Goal: Task Accomplishment & Management: Use online tool/utility

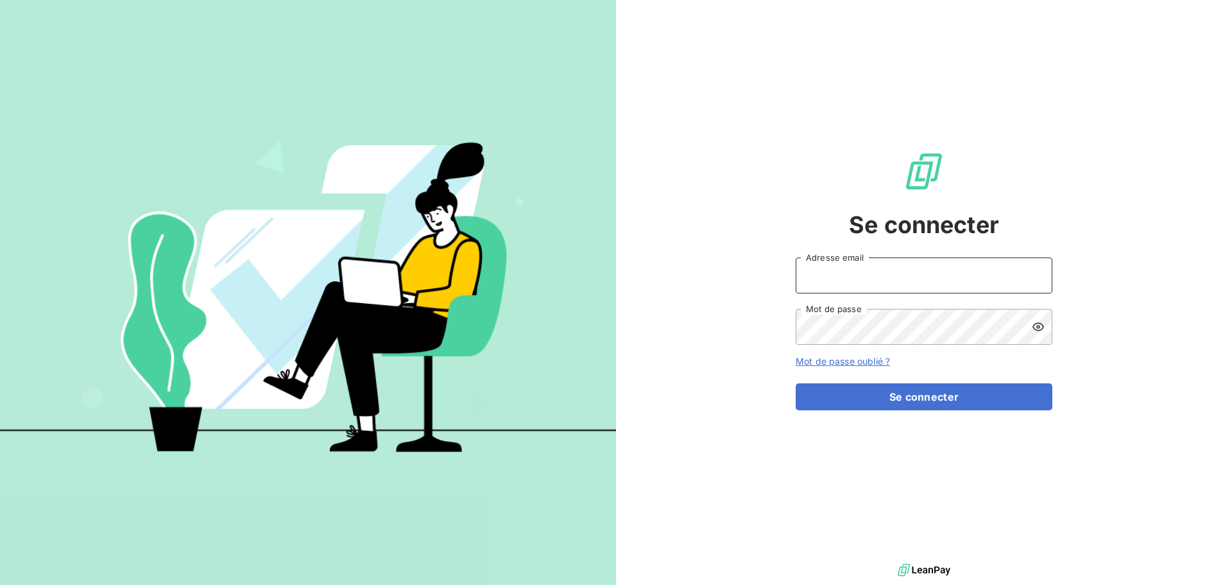
type input "[EMAIL_ADDRESS][DOMAIN_NAME]"
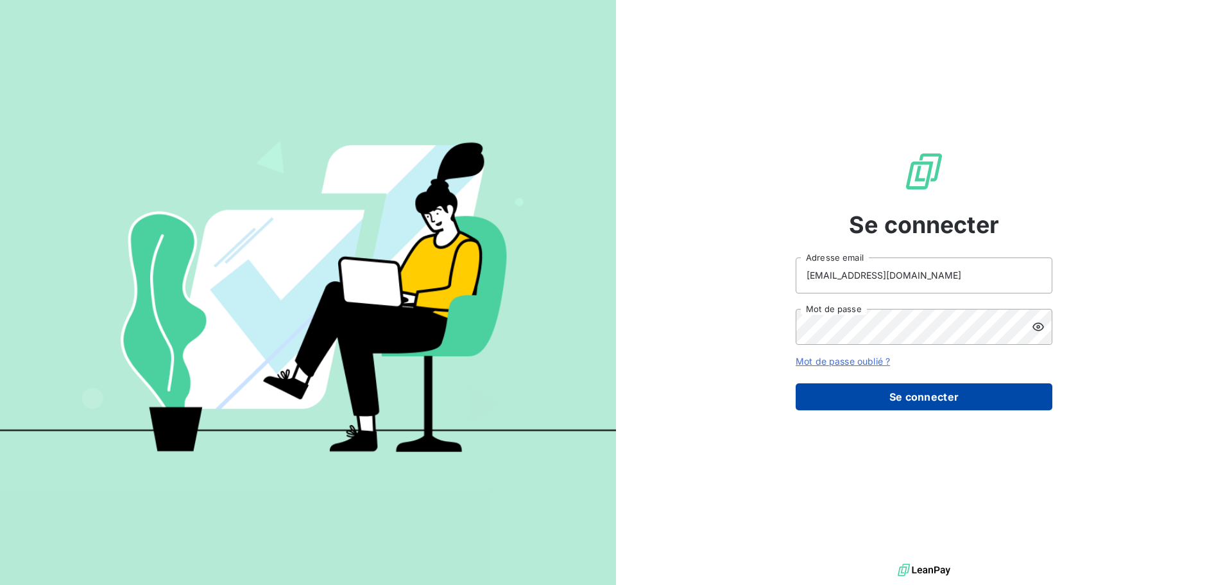
click at [896, 402] on button "Se connecter" at bounding box center [924, 396] width 257 height 27
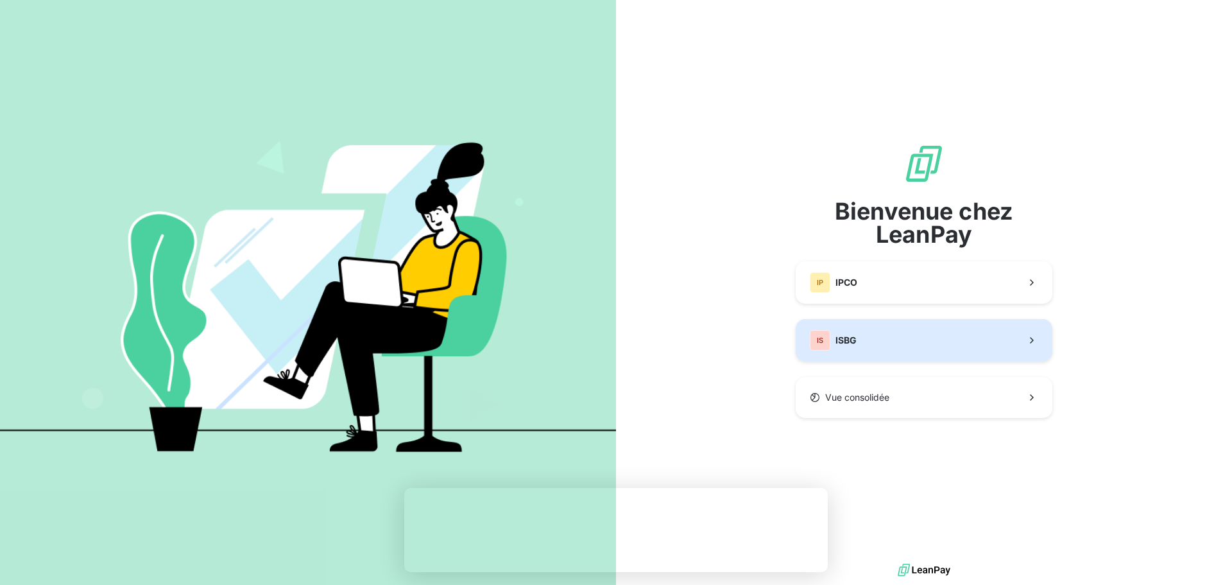
click at [935, 336] on button "IS ISBG" at bounding box center [924, 340] width 257 height 42
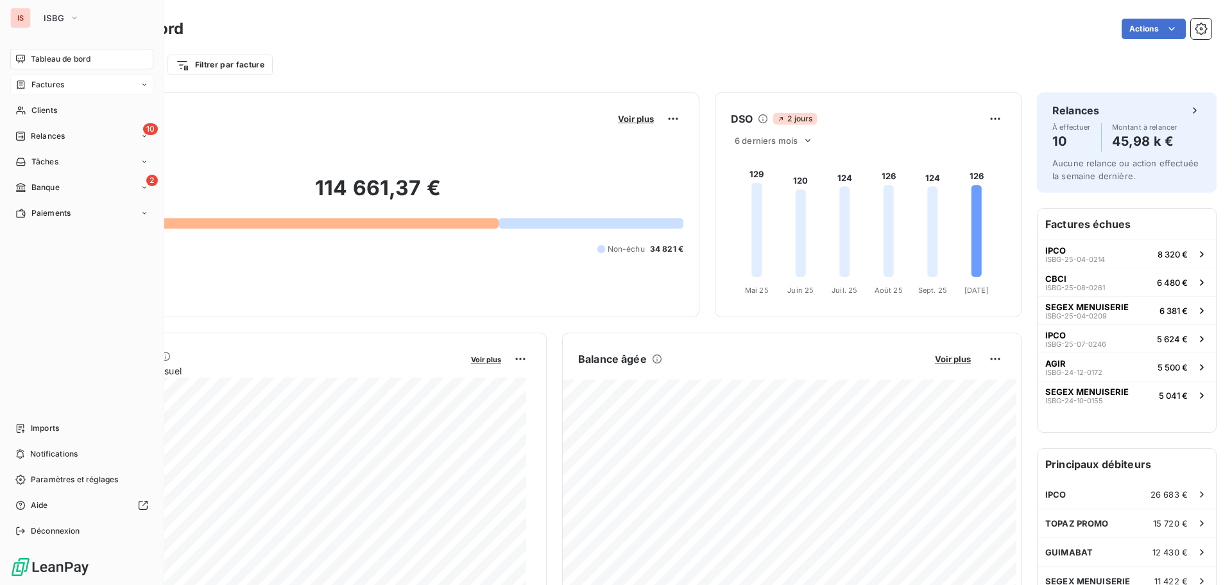
click at [74, 84] on div "Factures" at bounding box center [81, 84] width 143 height 21
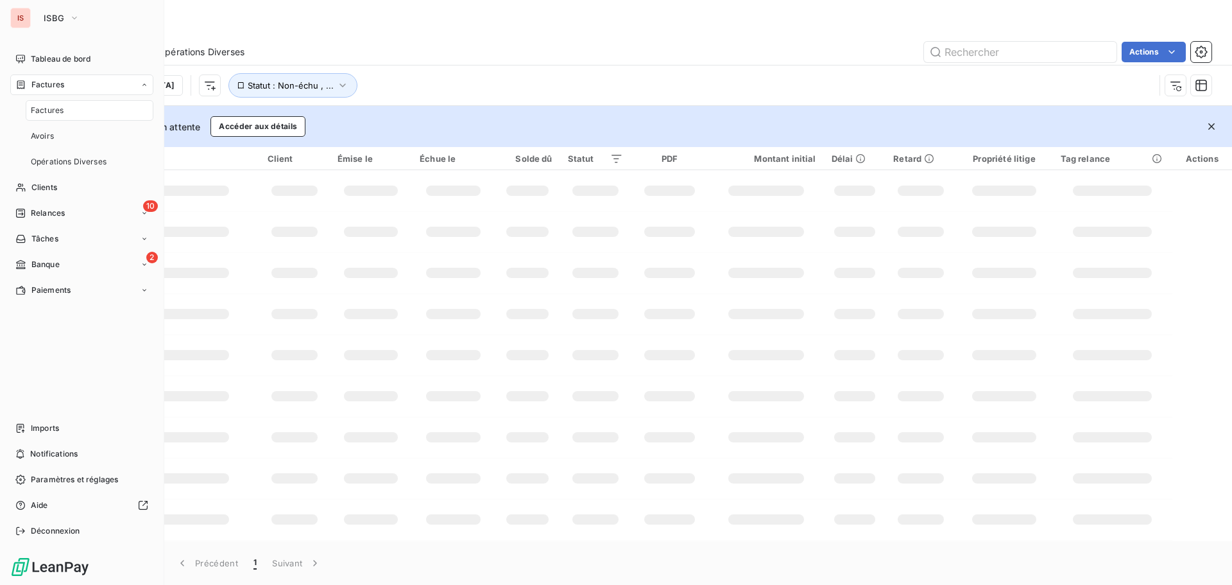
click at [56, 108] on span "Factures" at bounding box center [47, 111] width 33 height 12
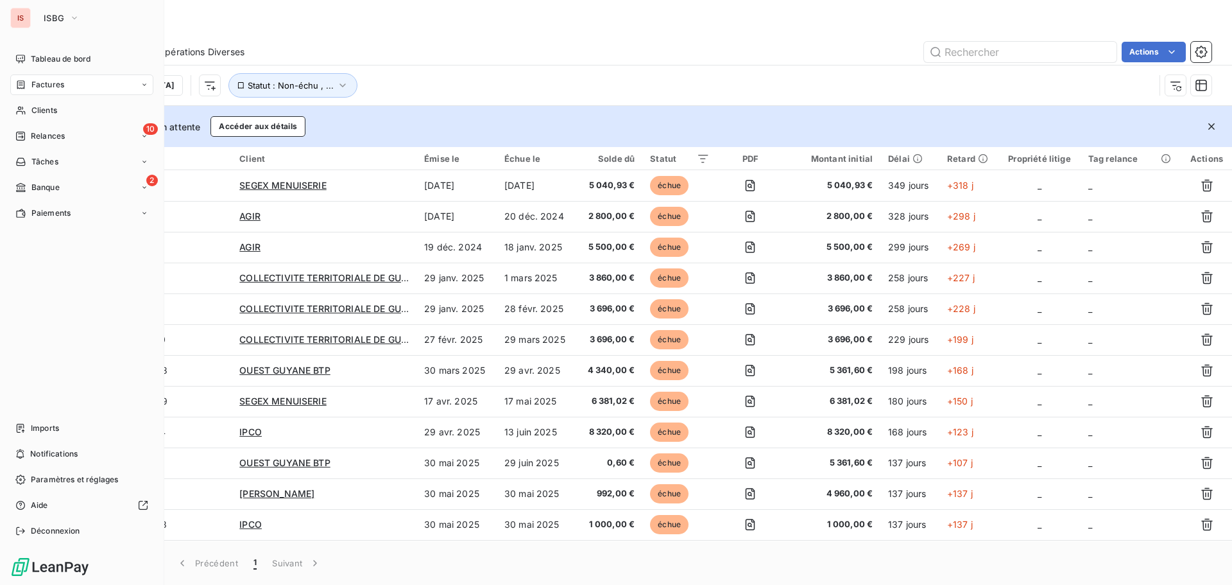
click at [50, 83] on span "Factures" at bounding box center [47, 85] width 33 height 12
click at [46, 114] on span "Clients" at bounding box center [44, 111] width 26 height 12
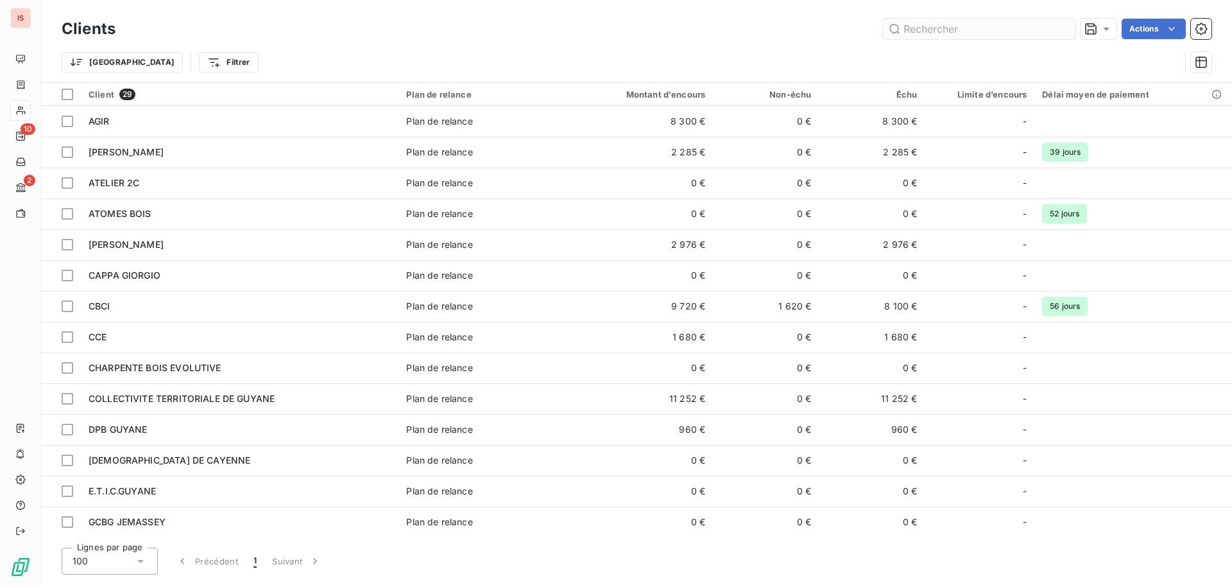
click at [933, 27] on input "text" at bounding box center [979, 29] width 193 height 21
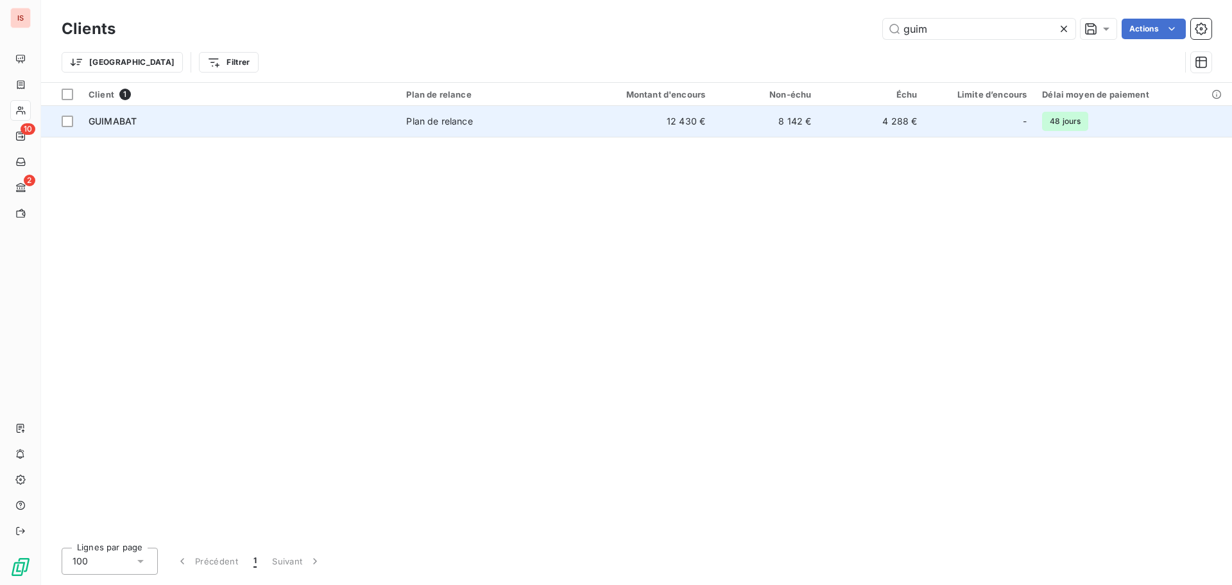
type input "guim"
click at [493, 122] on span "Plan de relance" at bounding box center [484, 121] width 157 height 13
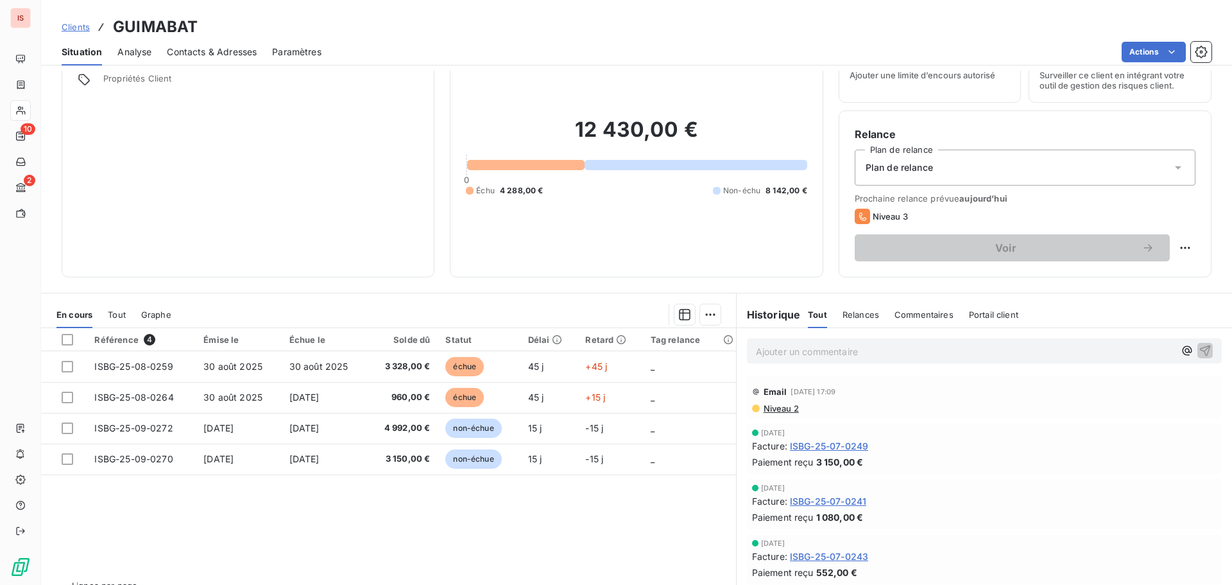
scroll to position [44, 0]
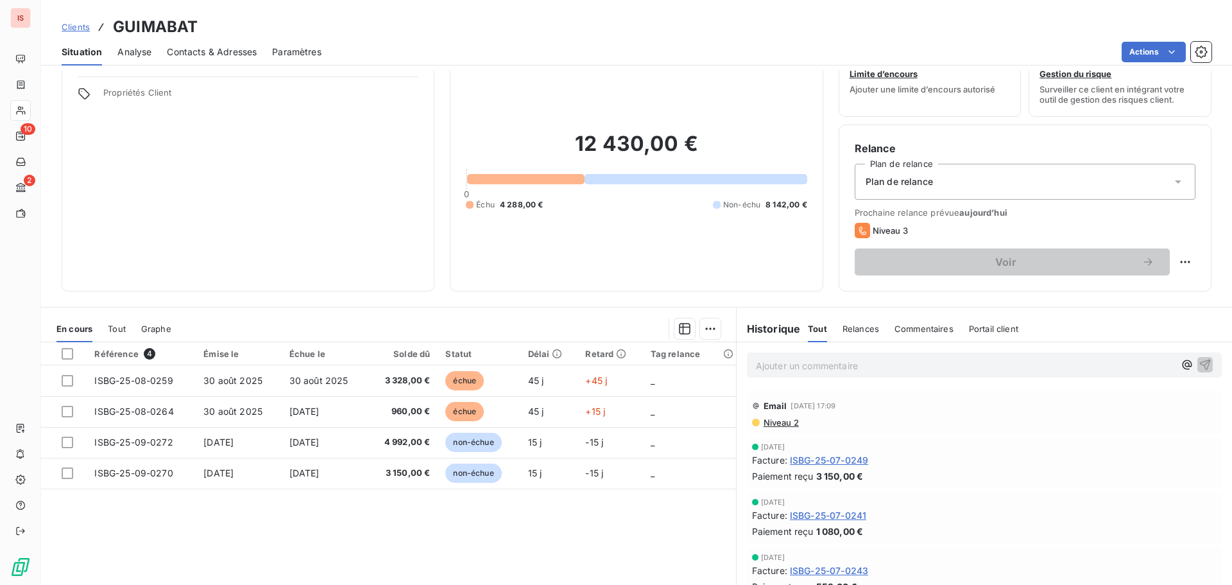
click at [121, 325] on span "Tout" at bounding box center [117, 328] width 18 height 10
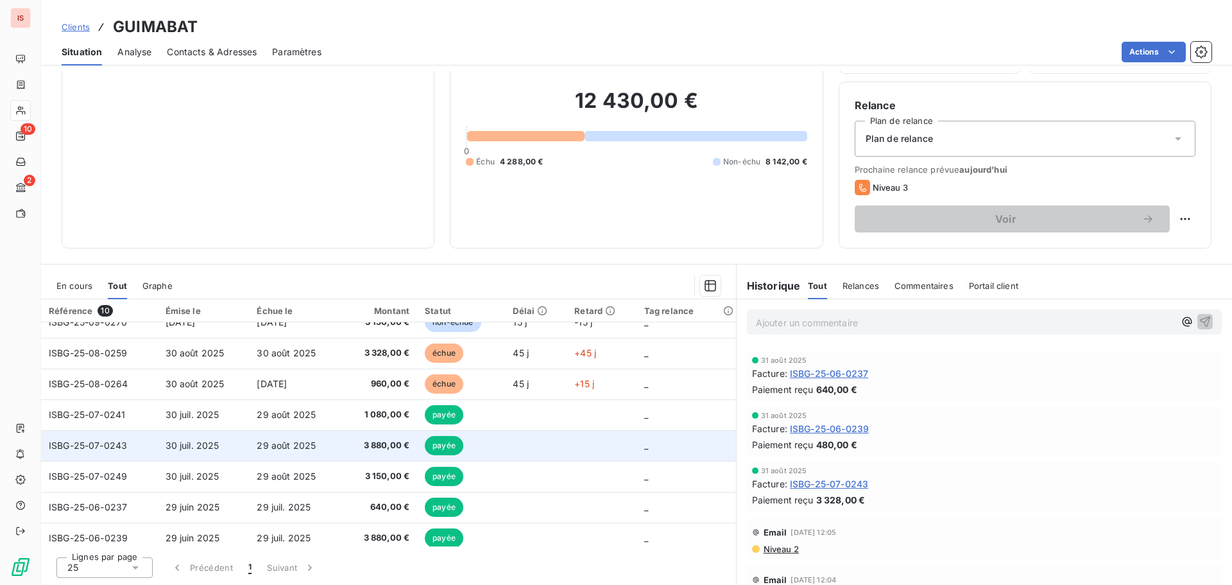
scroll to position [0, 0]
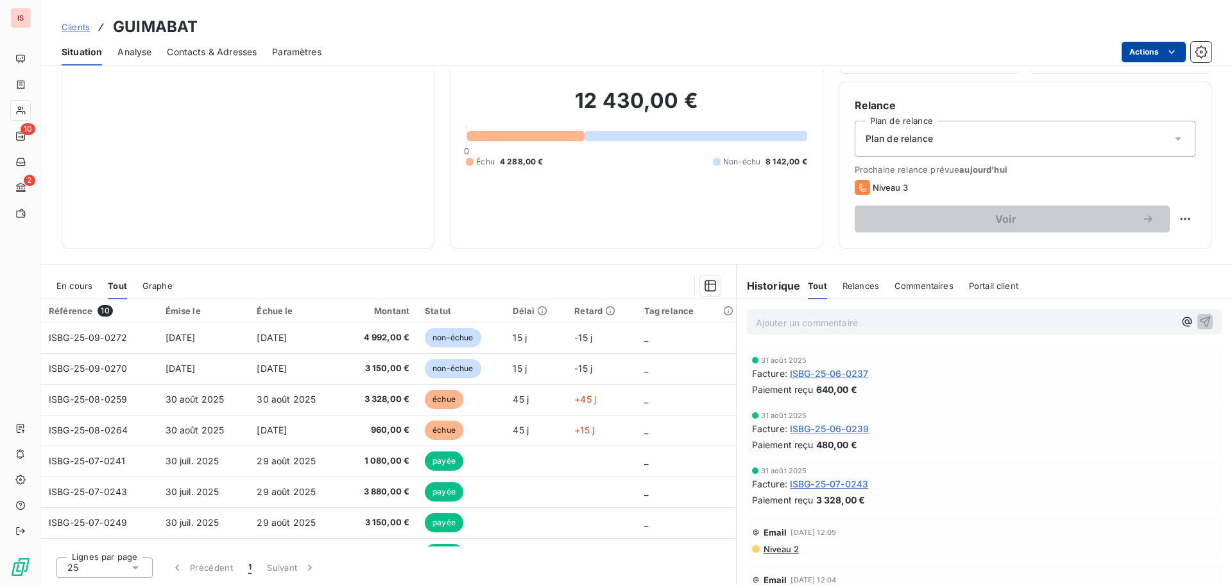
click at [634, 288] on html "IS 10 2 Clients GUIMABAT Situation Analyse Contacts & Adresses Paramètres Actio…" at bounding box center [616, 292] width 1232 height 585
click at [706, 286] on icon "button" at bounding box center [710, 285] width 13 height 13
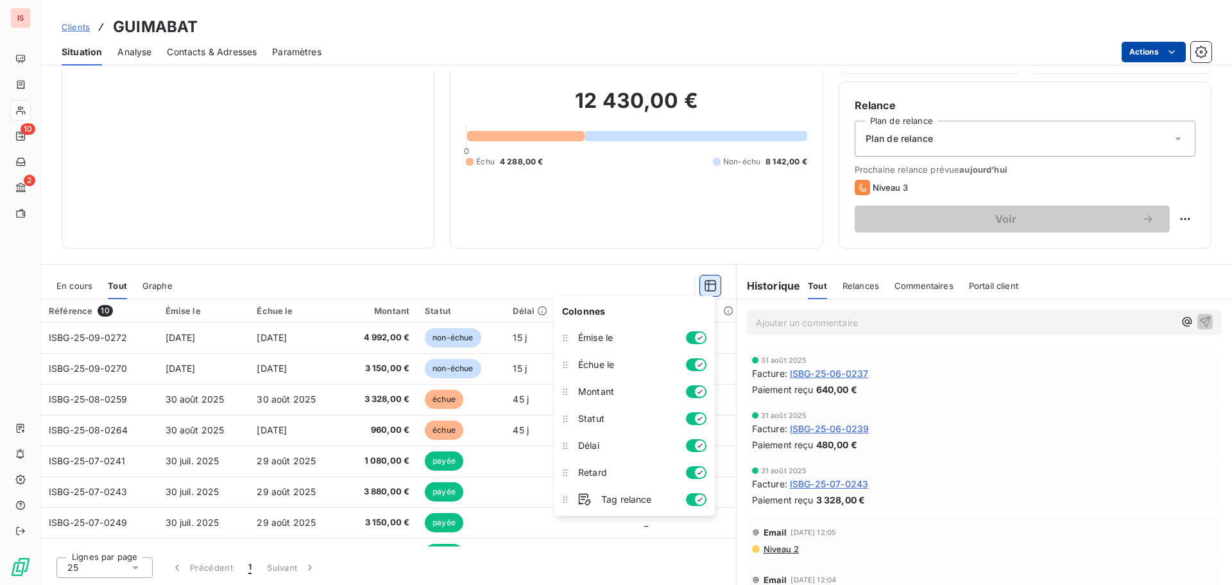
click at [706, 286] on icon "button" at bounding box center [710, 285] width 13 height 13
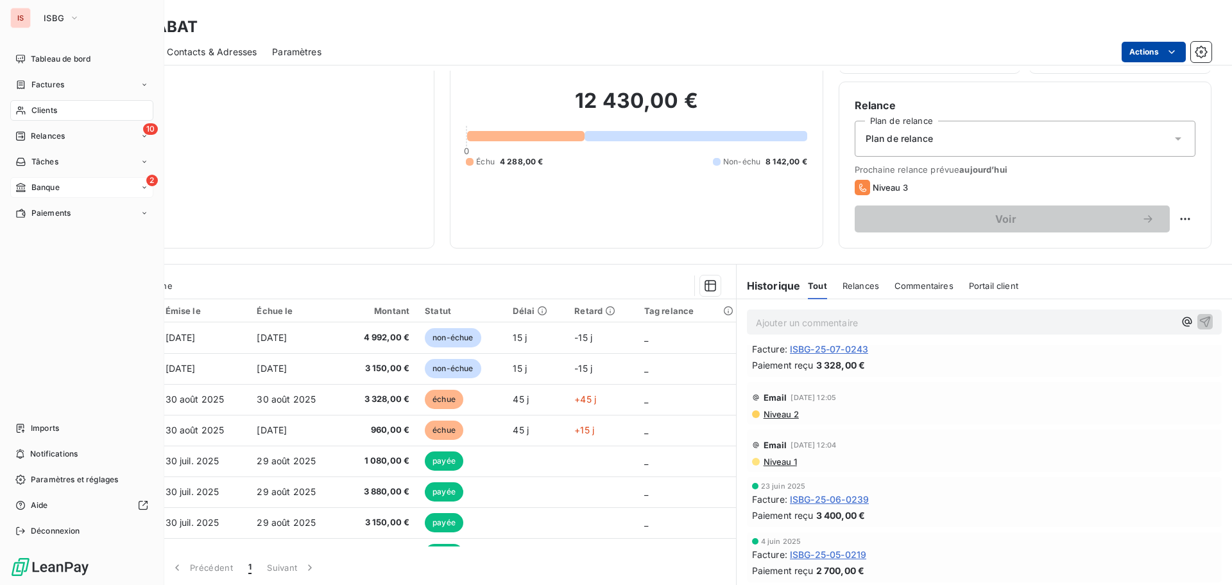
click at [33, 184] on span "Banque" at bounding box center [45, 188] width 28 height 12
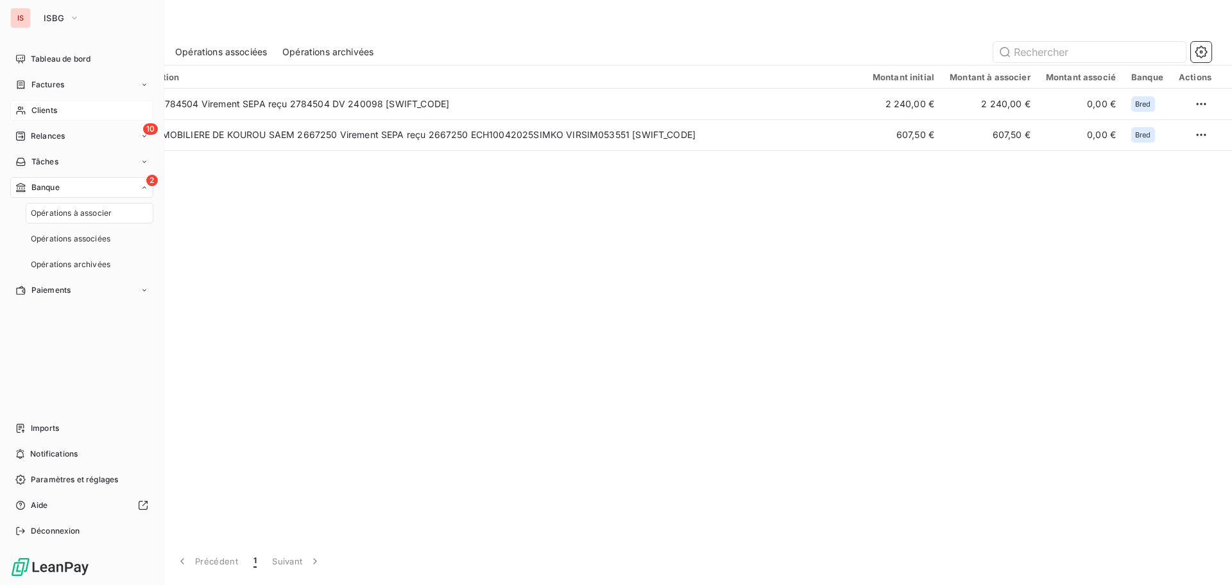
click at [73, 214] on span "Opérations à associer" at bounding box center [71, 213] width 81 height 12
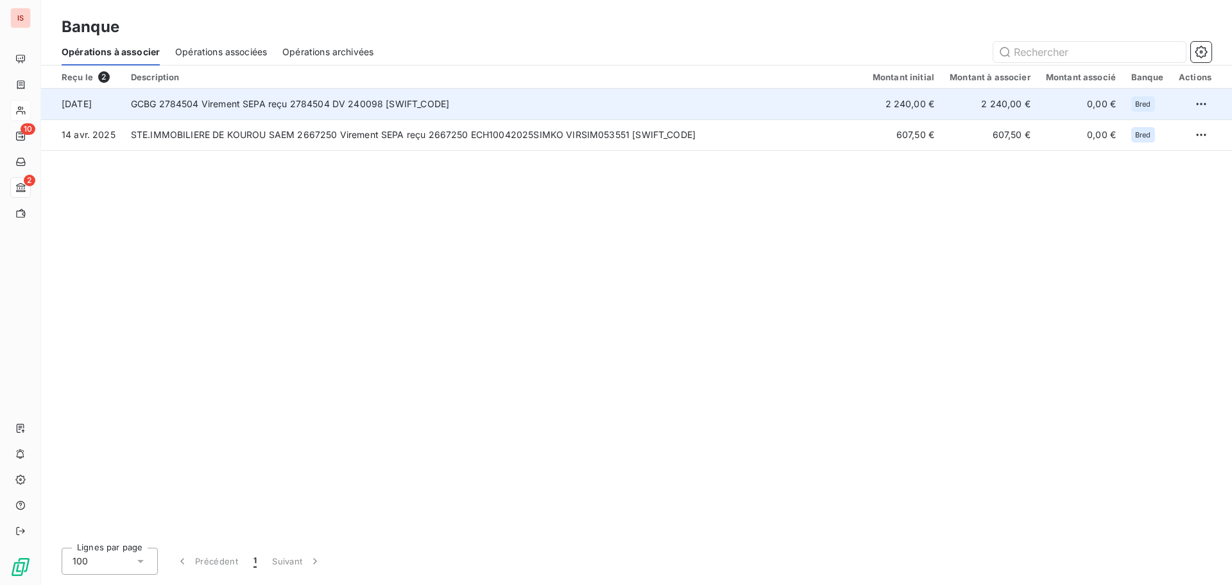
click at [391, 106] on td "GCBG 2784504 Virement SEPA reçu 2784504 DV 240098 [SWIFT_CODE]" at bounding box center [494, 104] width 742 height 31
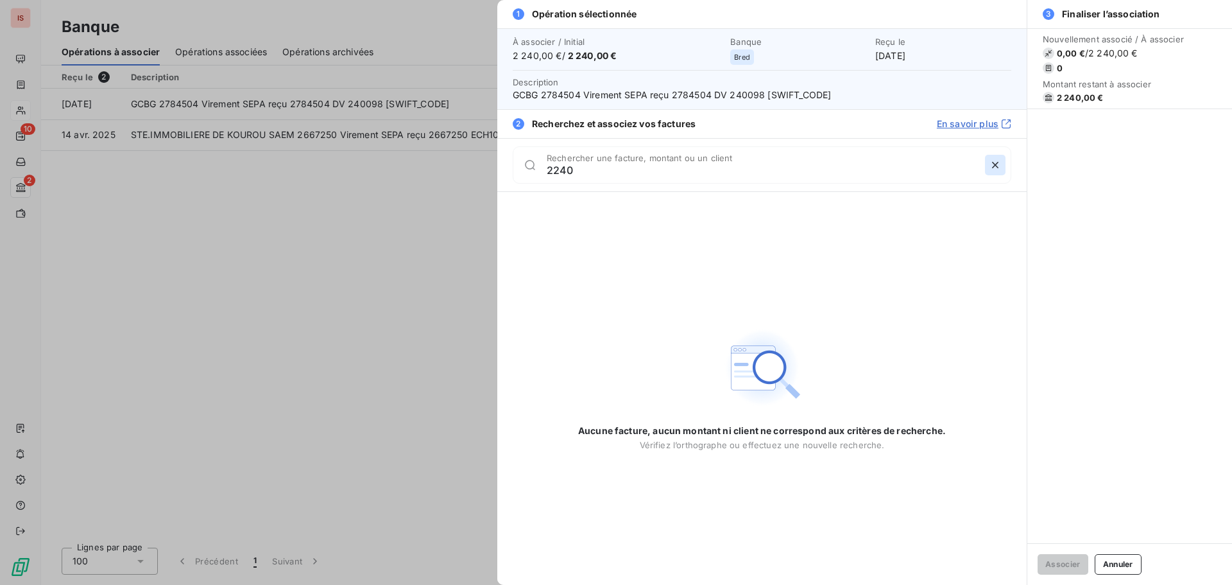
type input "2240"
click at [999, 162] on icon "button" at bounding box center [995, 165] width 13 height 13
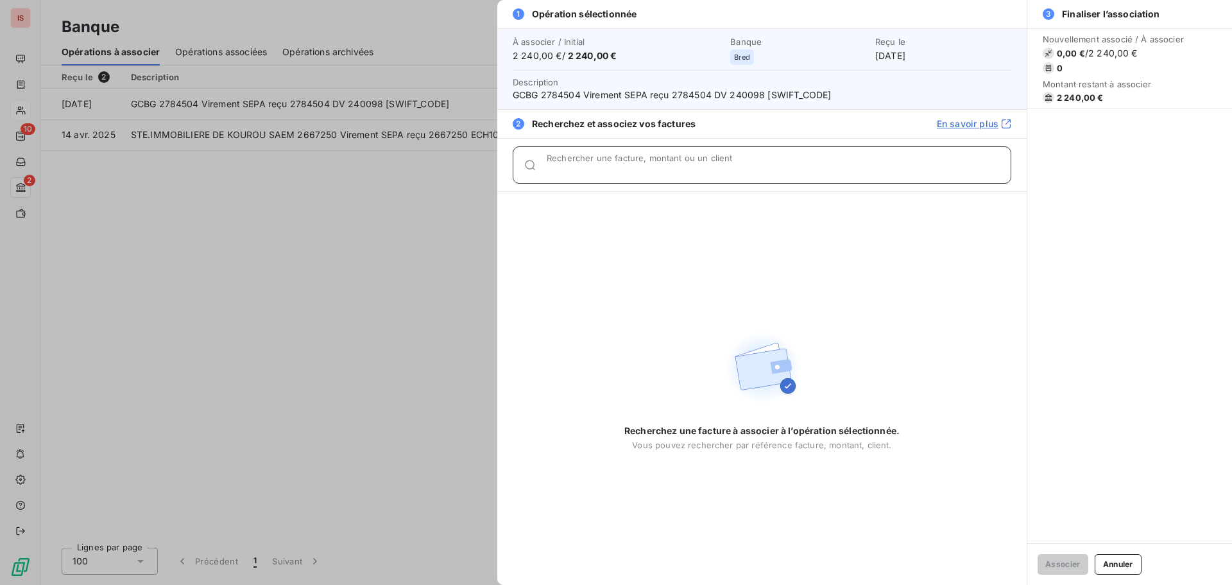
click at [623, 171] on input "Rechercher une facture, montant ou un client" at bounding box center [779, 170] width 464 height 13
click at [394, 223] on div at bounding box center [616, 292] width 1232 height 585
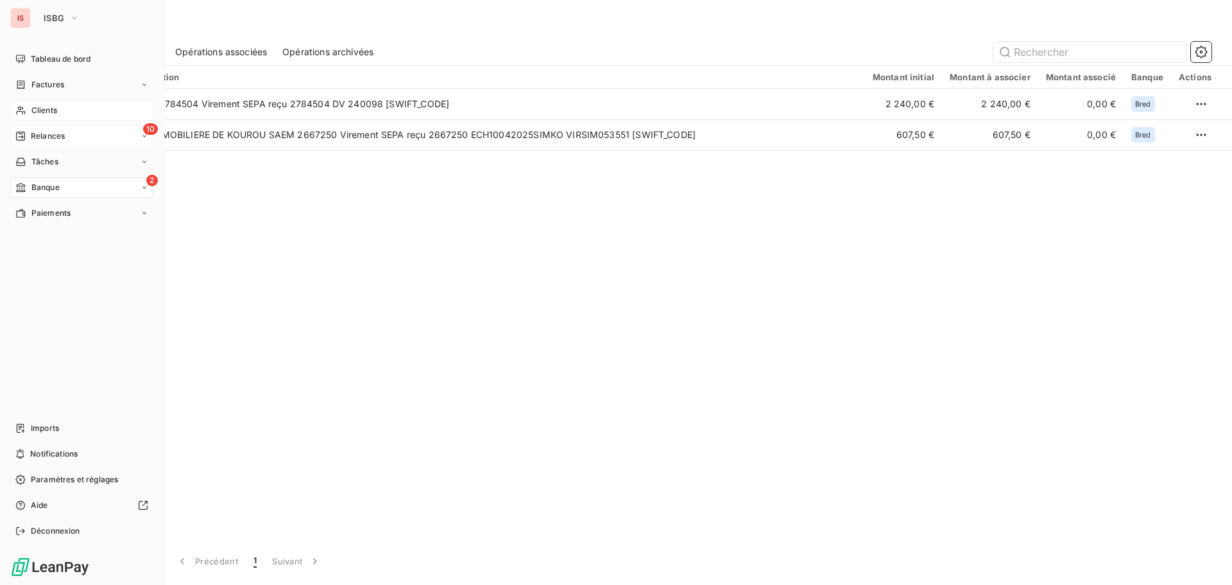
click at [25, 140] on icon at bounding box center [20, 136] width 10 height 10
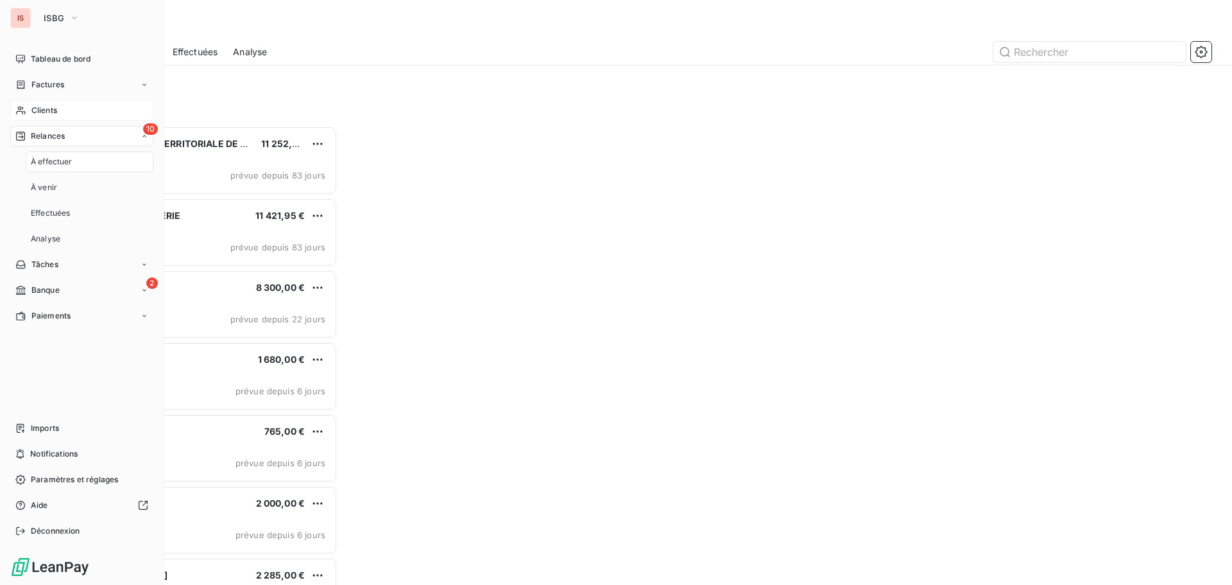
scroll to position [449, 266]
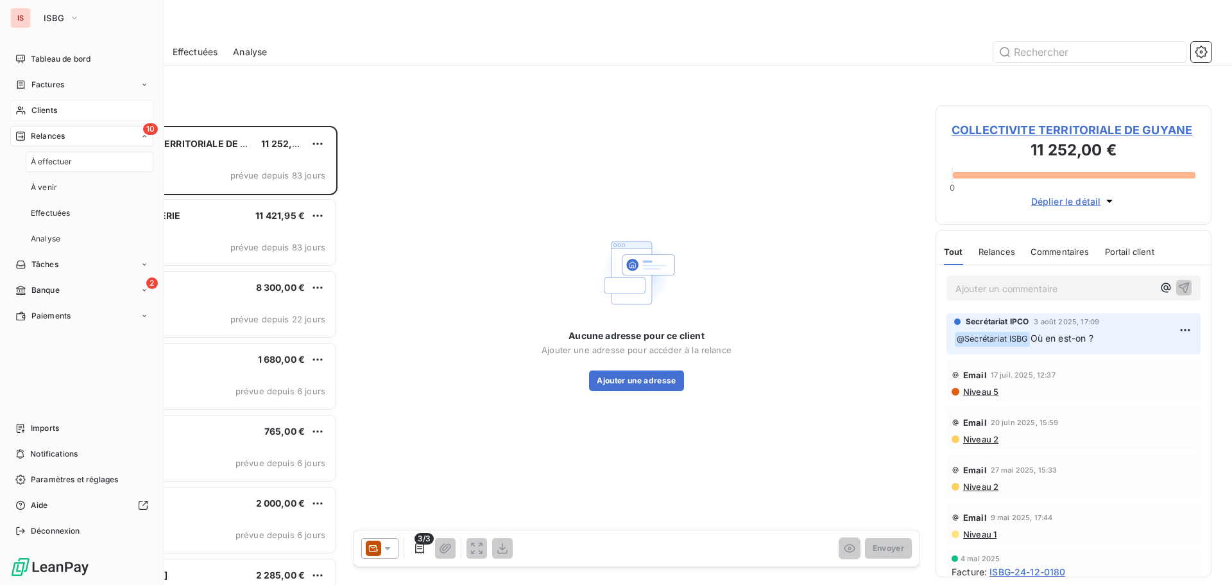
click at [51, 108] on span "Clients" at bounding box center [44, 111] width 26 height 12
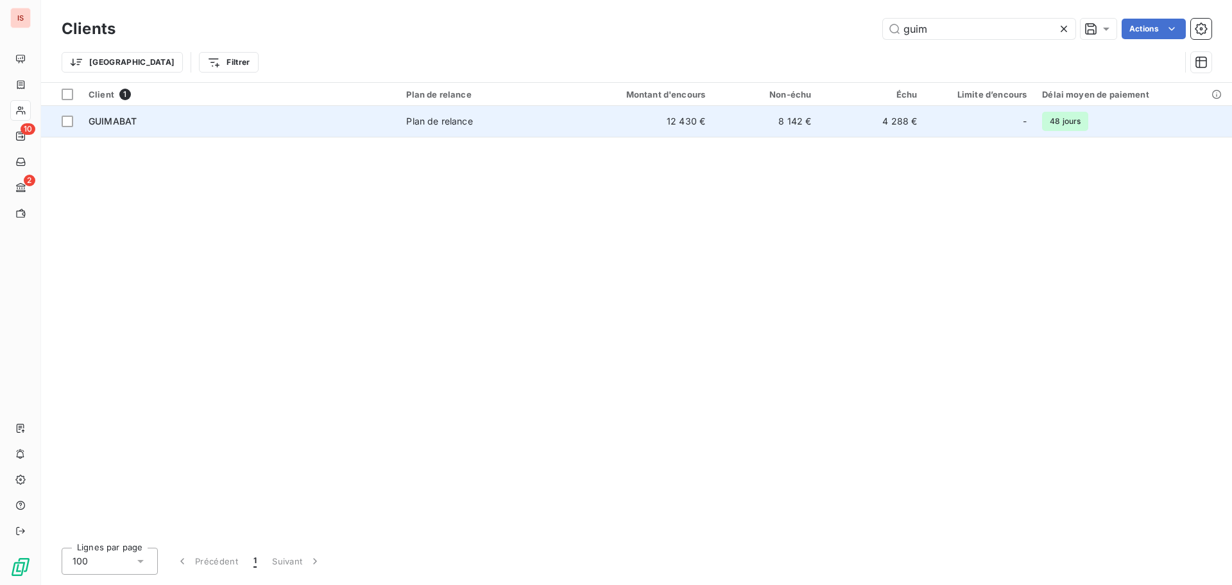
click at [310, 118] on div "GUIMABAT" at bounding box center [240, 121] width 302 height 13
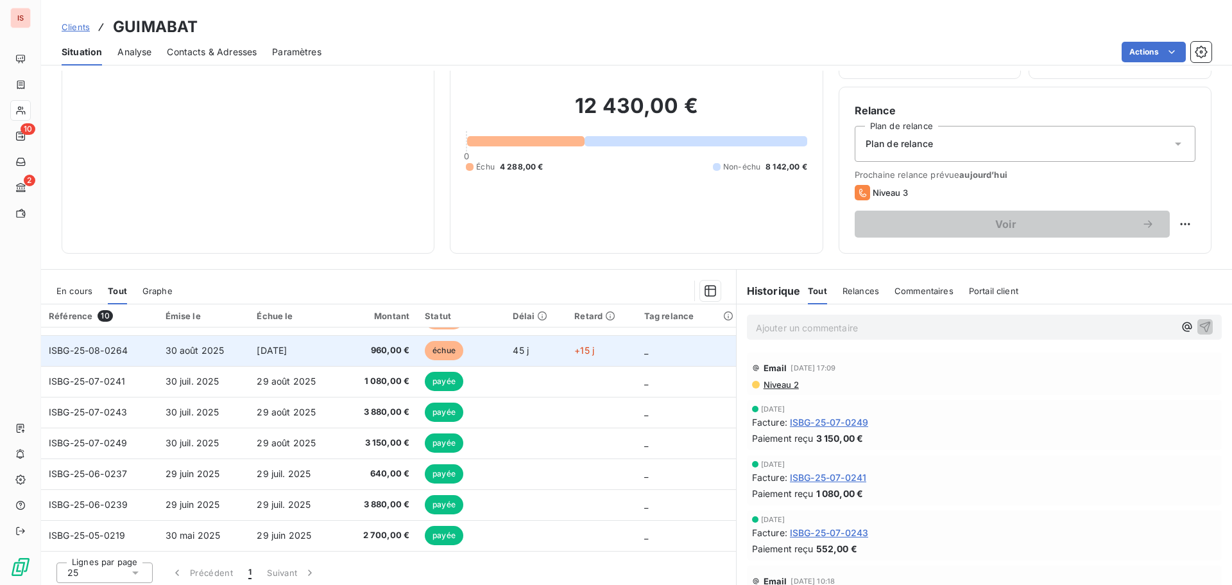
scroll to position [87, 0]
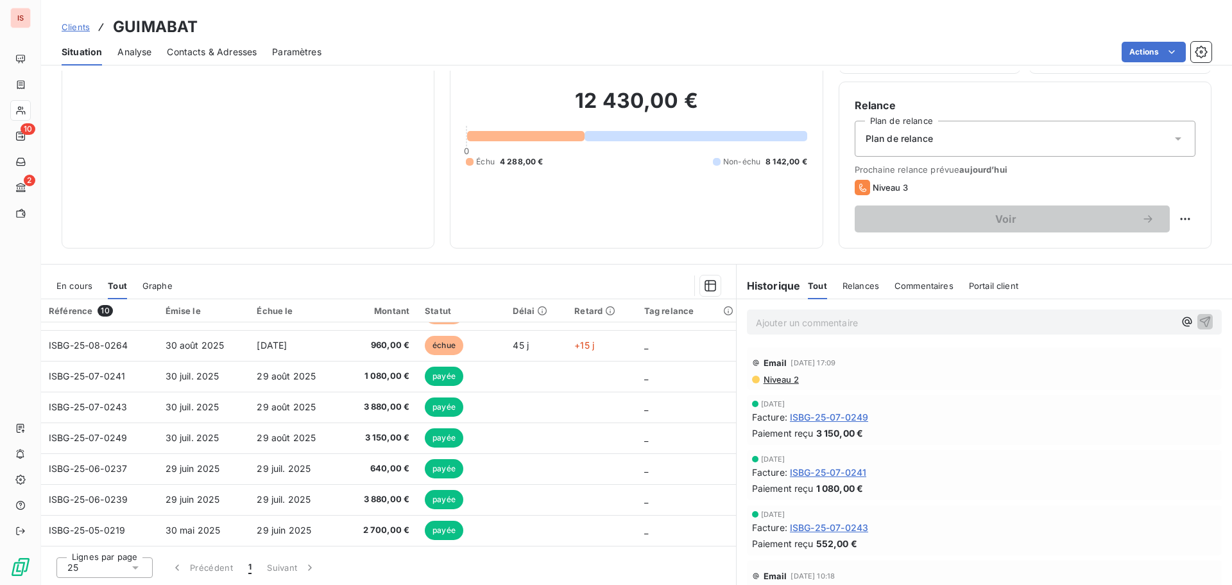
click at [137, 572] on icon at bounding box center [135, 567] width 13 height 13
click at [109, 526] on li "50" at bounding box center [104, 519] width 96 height 23
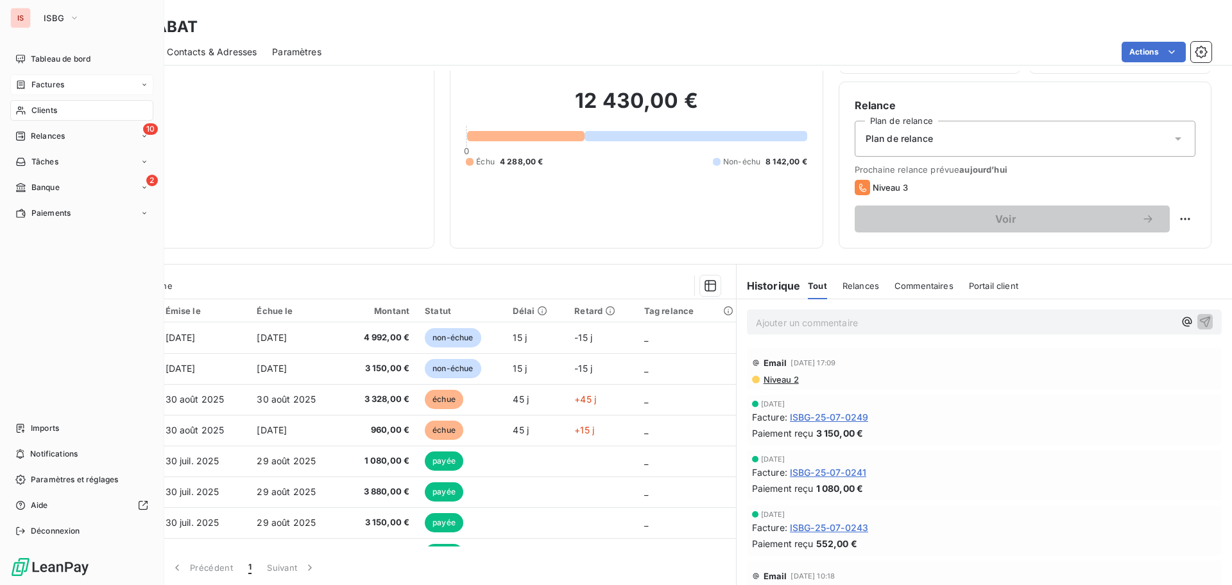
click at [58, 85] on span "Factures" at bounding box center [47, 85] width 33 height 12
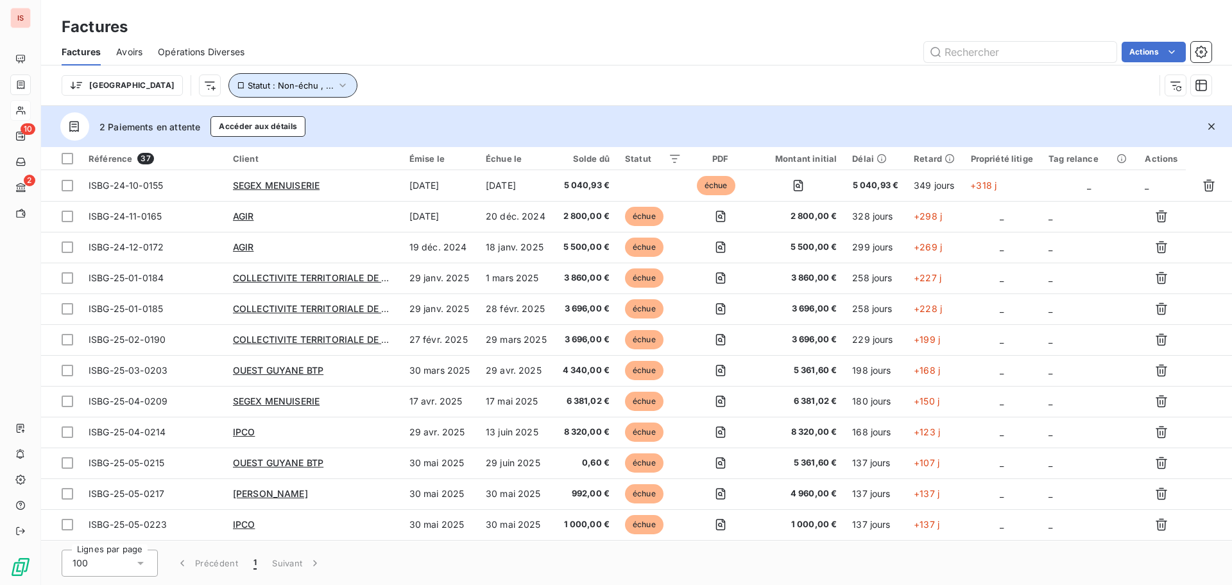
click at [257, 87] on span "Statut : Non-échu , ..." at bounding box center [291, 85] width 86 height 10
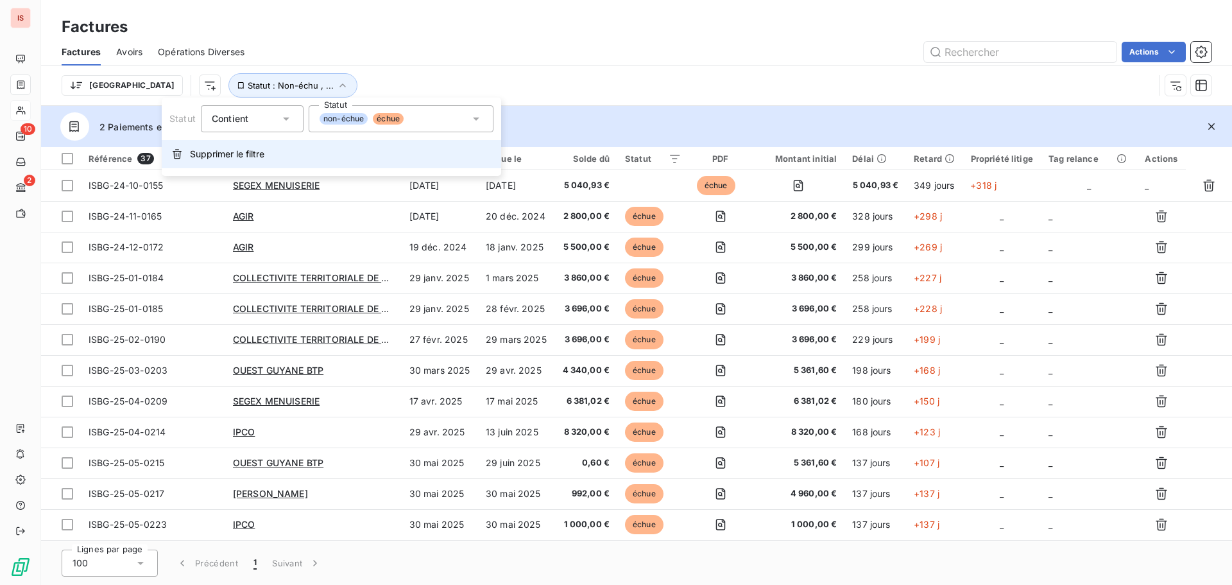
click at [231, 152] on span "Supprimer le filtre" at bounding box center [227, 154] width 74 height 13
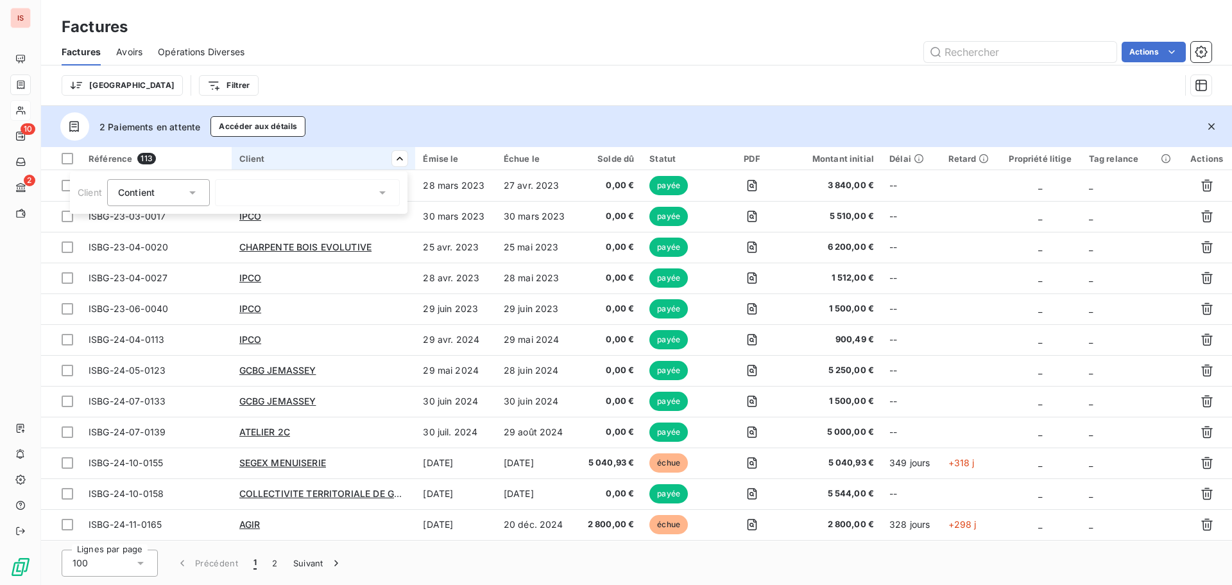
click at [313, 194] on div at bounding box center [307, 192] width 185 height 27
click at [230, 220] on div at bounding box center [229, 220] width 12 height 12
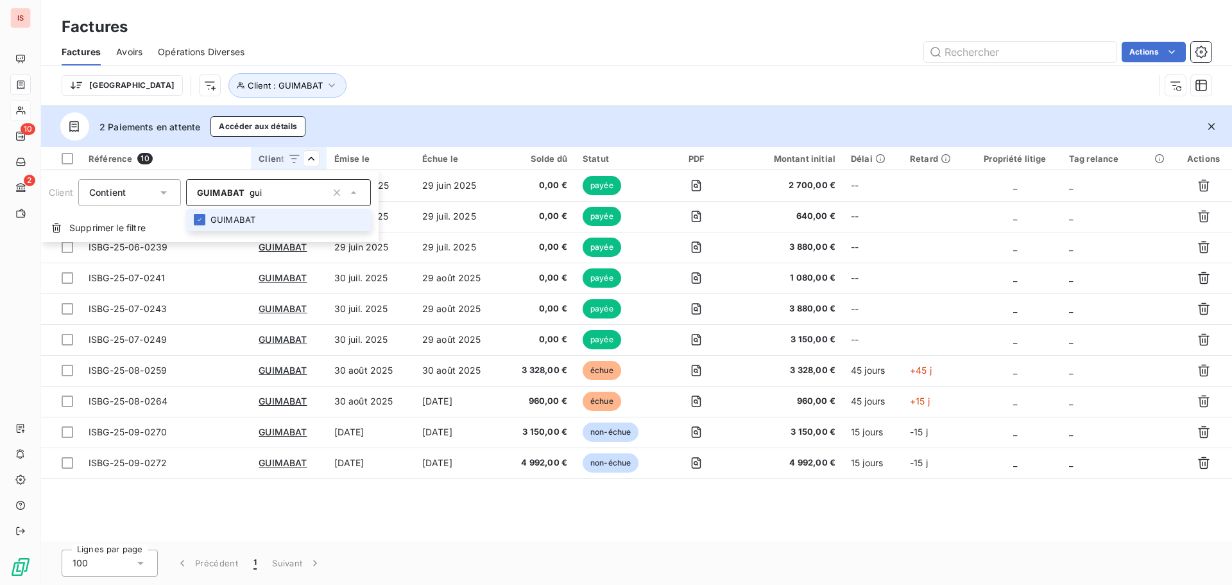
type input "gui"
click at [1101, 501] on html "IS 10 2 Factures Factures Avoirs Opérations Diverses Actions Trier Client : GUI…" at bounding box center [616, 292] width 1232 height 585
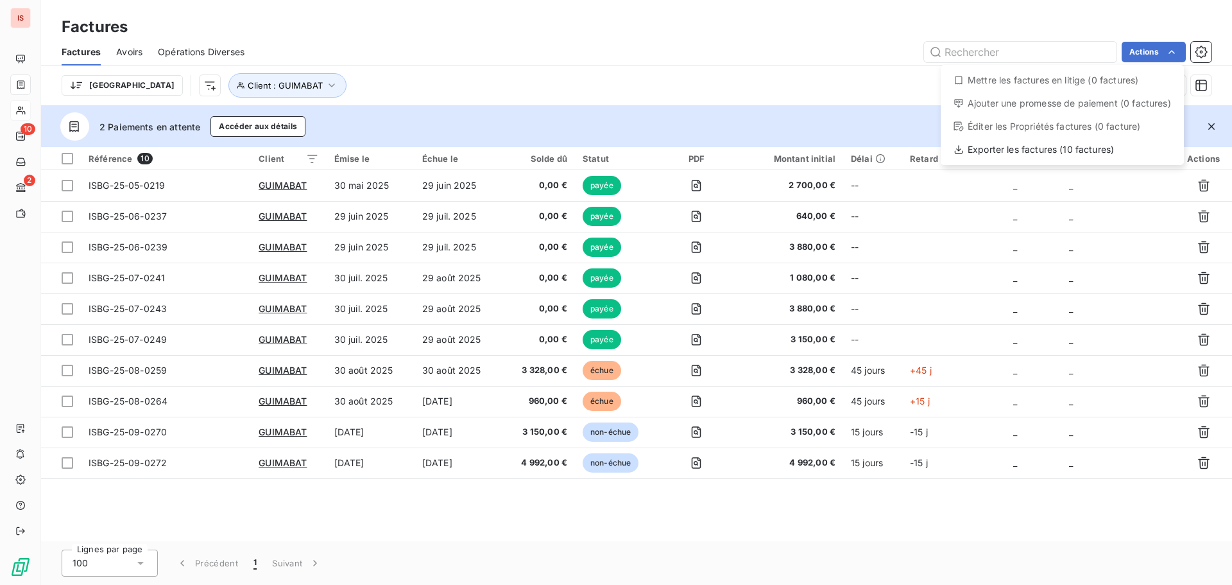
click at [1003, 527] on html "IS 10 2 Factures Factures Avoirs Opérations Diverses Actions Mettre les facture…" at bounding box center [616, 292] width 1232 height 585
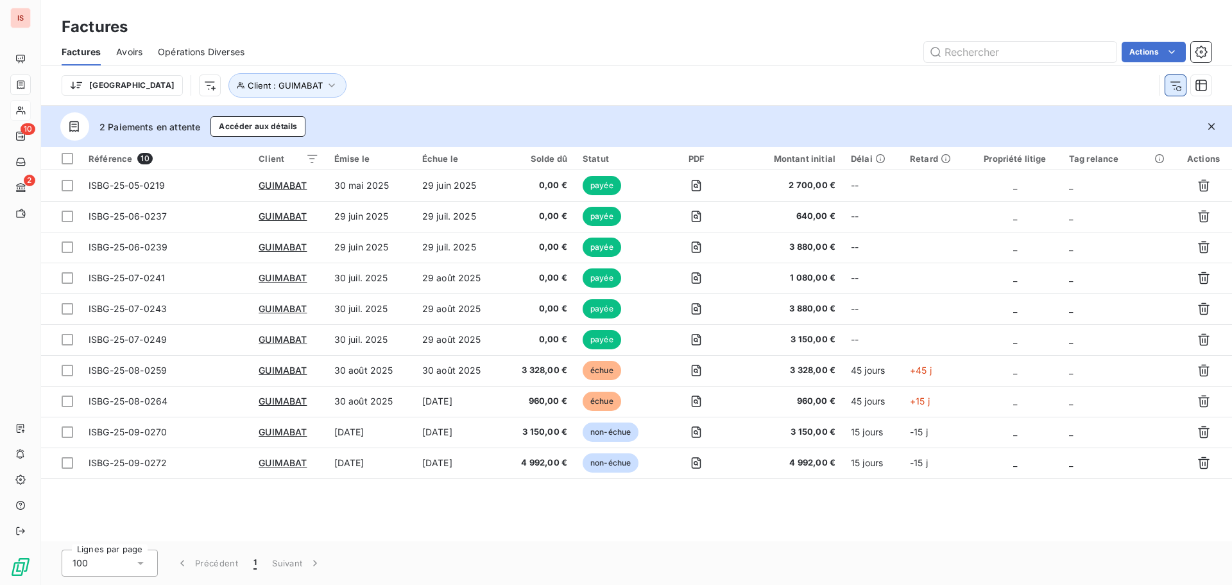
click at [1173, 89] on icon "button" at bounding box center [1175, 85] width 13 height 13
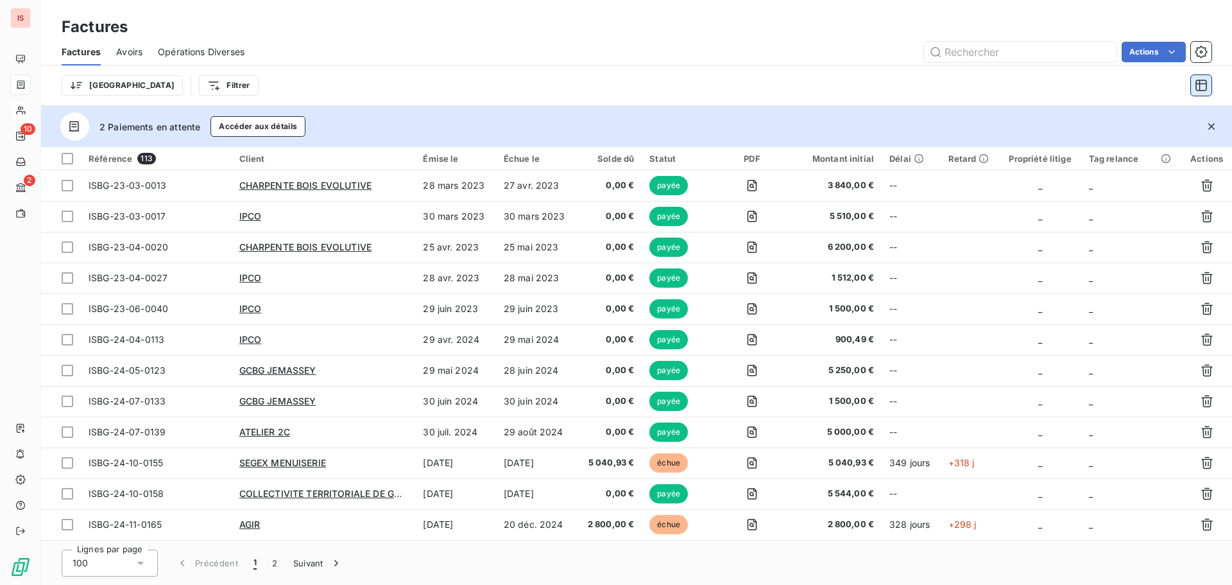
click at [1201, 87] on icon "button" at bounding box center [1201, 85] width 13 height 13
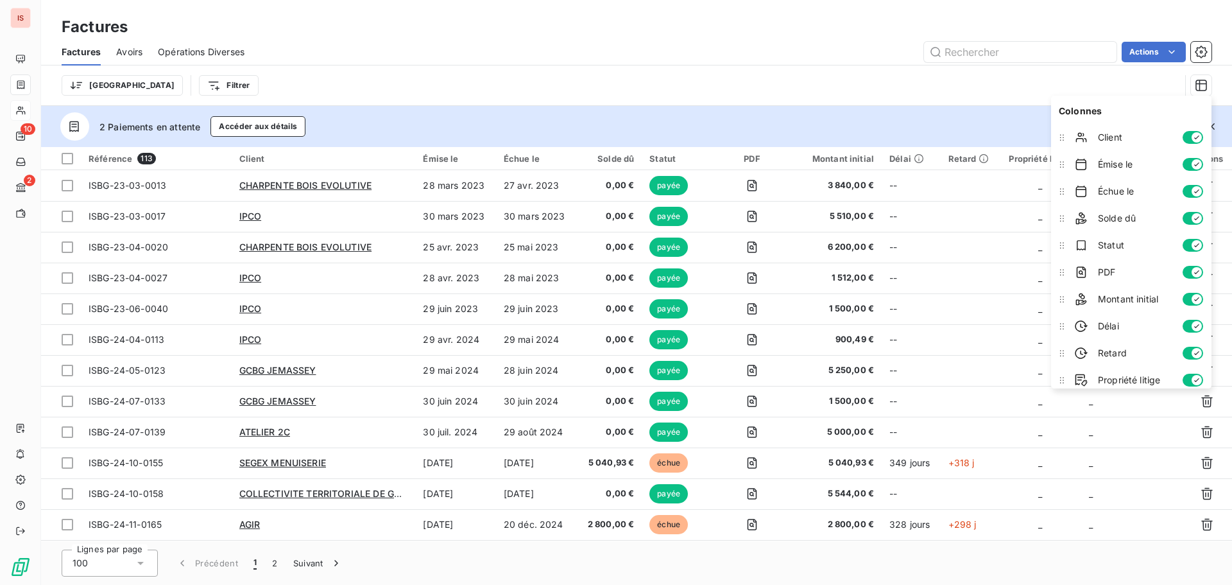
click at [925, 87] on div "Trier Filtrer" at bounding box center [621, 85] width 1119 height 24
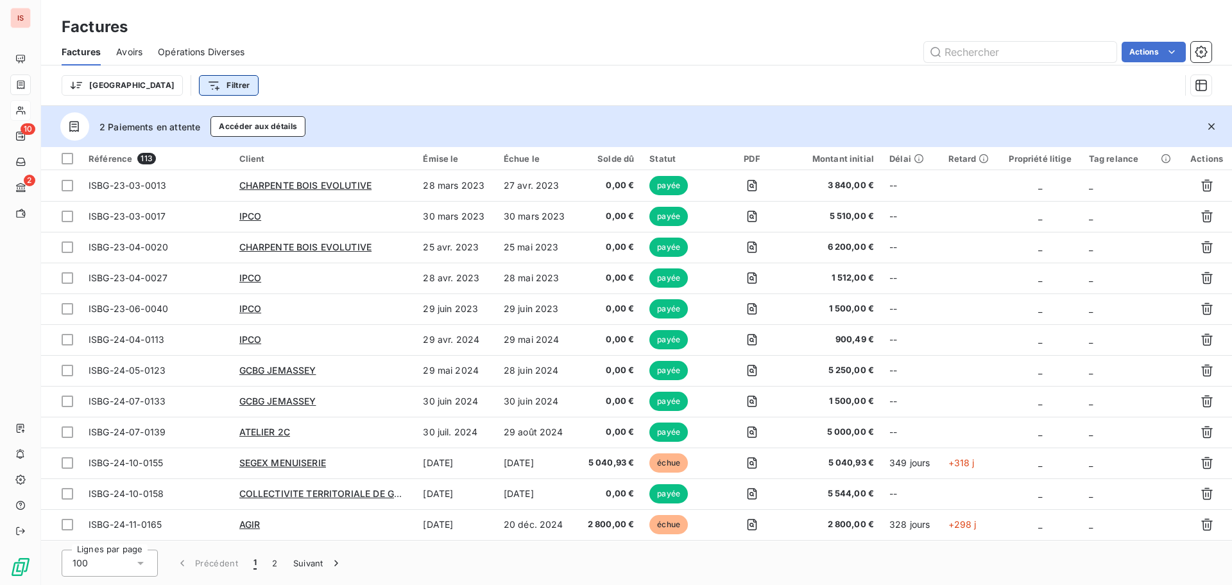
click at [160, 85] on html "IS 10 2 Factures Factures Avoirs Opérations Diverses Actions Trier Filtrer 2 Pa…" at bounding box center [616, 292] width 1232 height 585
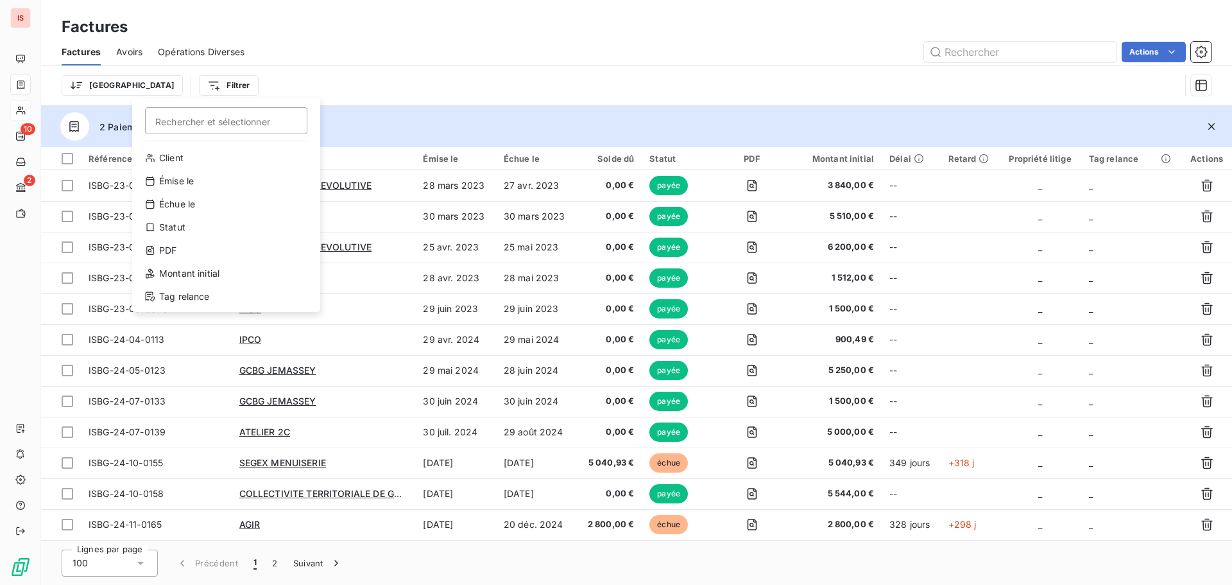
click at [270, 79] on html "IS 10 2 Factures Factures Avoirs Opérations Diverses Actions Trier Filtrer Rech…" at bounding box center [616, 292] width 1232 height 585
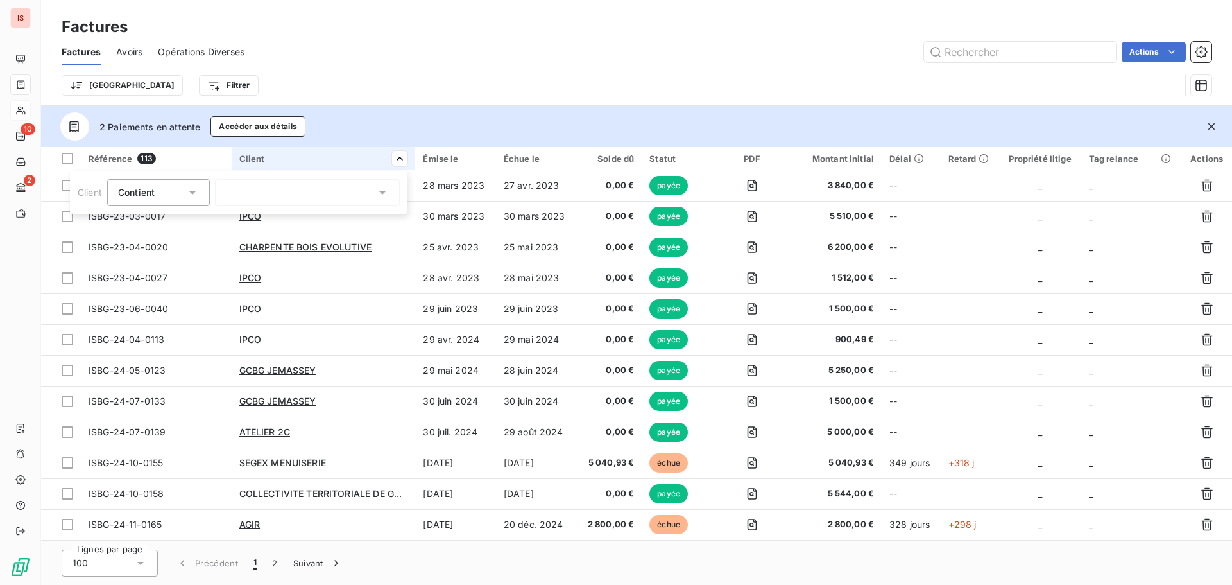
click at [333, 187] on div at bounding box center [307, 192] width 185 height 27
type input "gui"
click at [231, 216] on div at bounding box center [229, 220] width 12 height 12
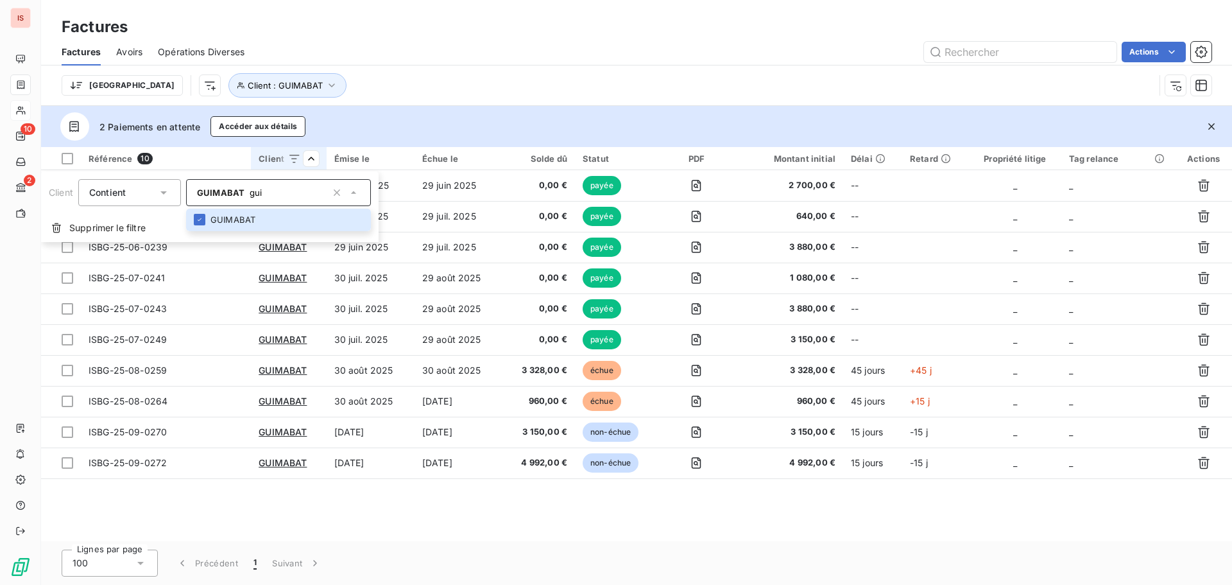
click at [930, 492] on html "IS 10 2 Factures Factures Avoirs Opérations Diverses Actions Trier Client : GUI…" at bounding box center [616, 292] width 1232 height 585
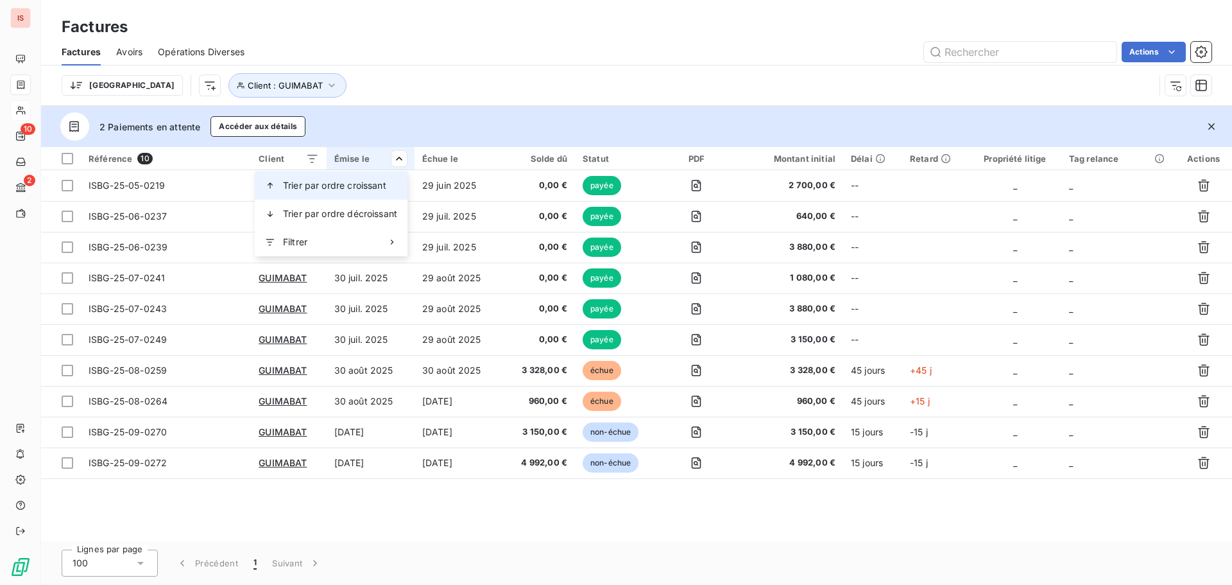
click at [374, 180] on span "Trier par ordre croissant" at bounding box center [334, 185] width 103 height 13
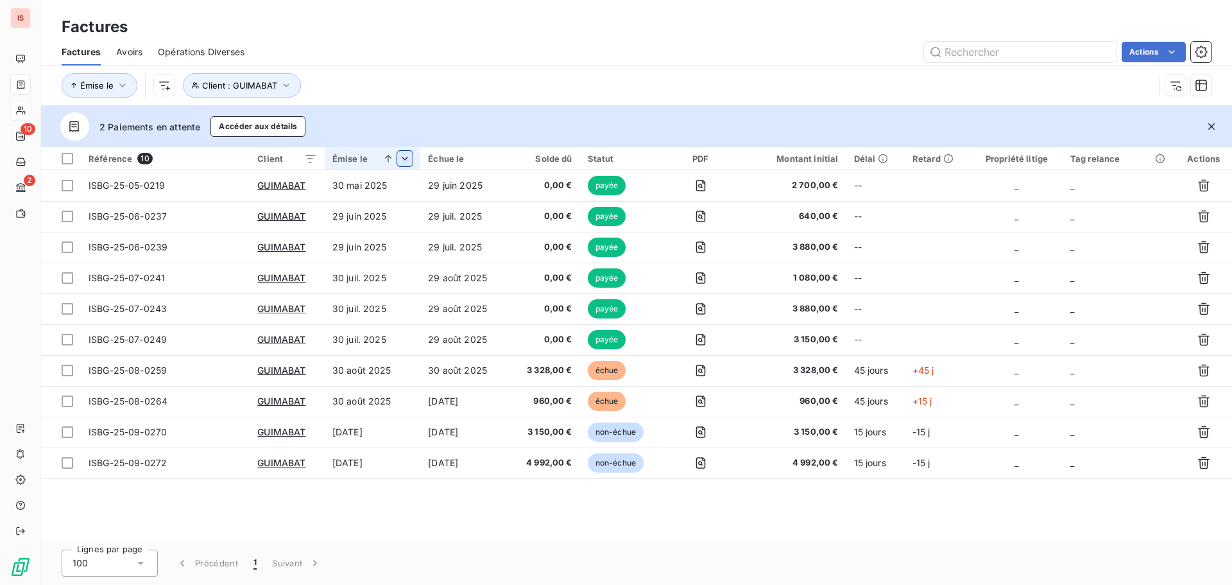
click at [399, 160] on html "IS 10 2 Factures Factures Avoirs Opérations Diverses Actions Émise le Client : …" at bounding box center [616, 292] width 1232 height 585
click at [394, 157] on html "IS 10 2 Factures Factures Avoirs Opérations Diverses Actions Émise le Client : …" at bounding box center [616, 292] width 1232 height 585
click at [390, 157] on icon at bounding box center [388, 158] width 13 height 13
click at [385, 157] on icon at bounding box center [388, 158] width 13 height 13
click at [372, 210] on div "Trier par ordre décroissant" at bounding box center [317, 214] width 188 height 28
